Goal: Find specific page/section: Find specific page/section

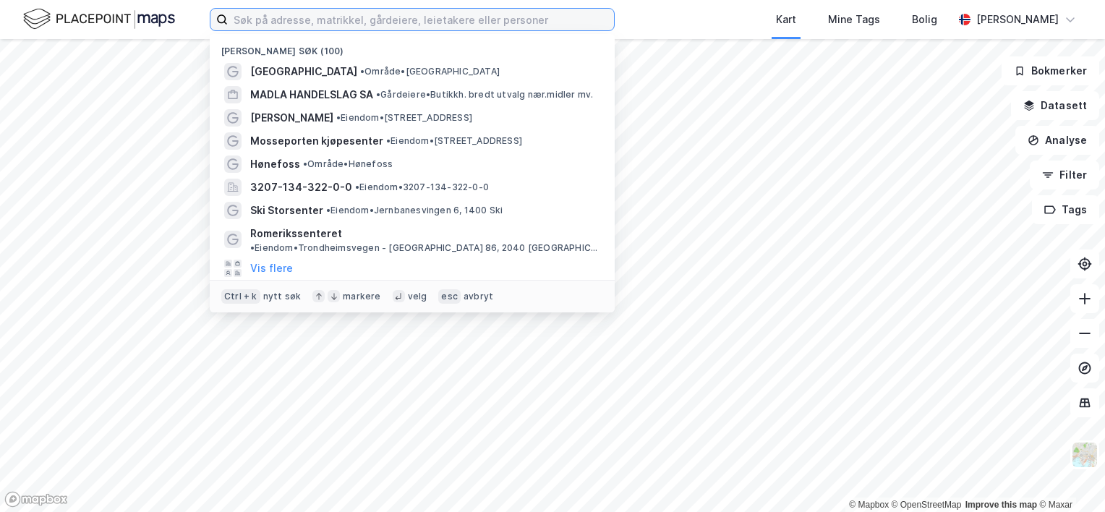
click at [307, 24] on input at bounding box center [421, 20] width 386 height 22
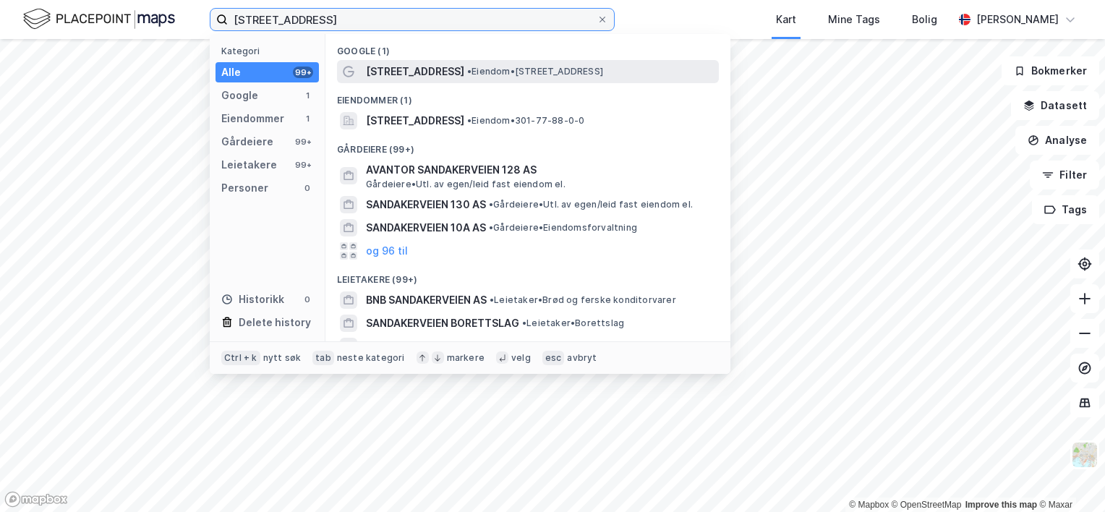
type input "[STREET_ADDRESS]"
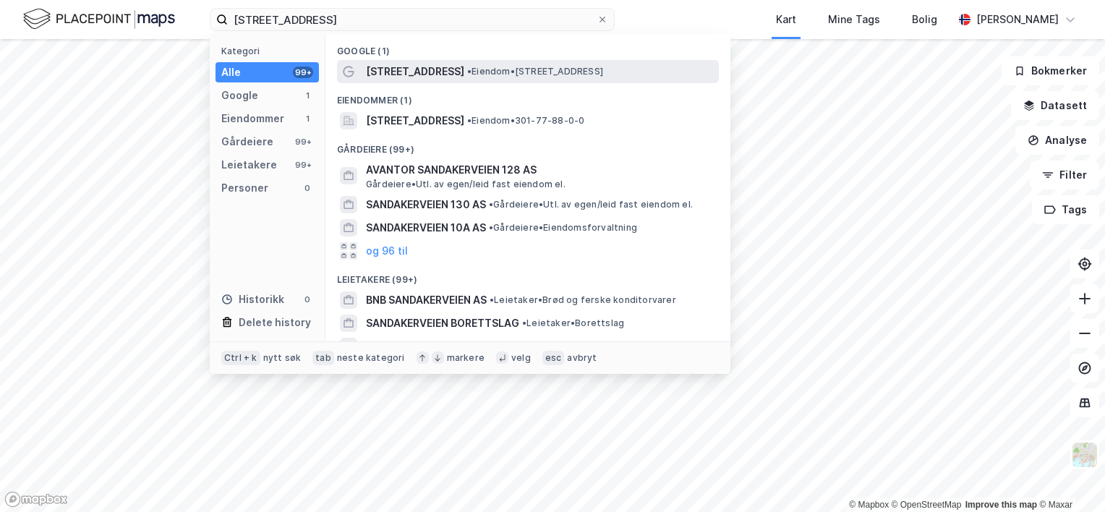
click at [469, 67] on span "•" at bounding box center [469, 71] width 4 height 11
